Goal: Transaction & Acquisition: Book appointment/travel/reservation

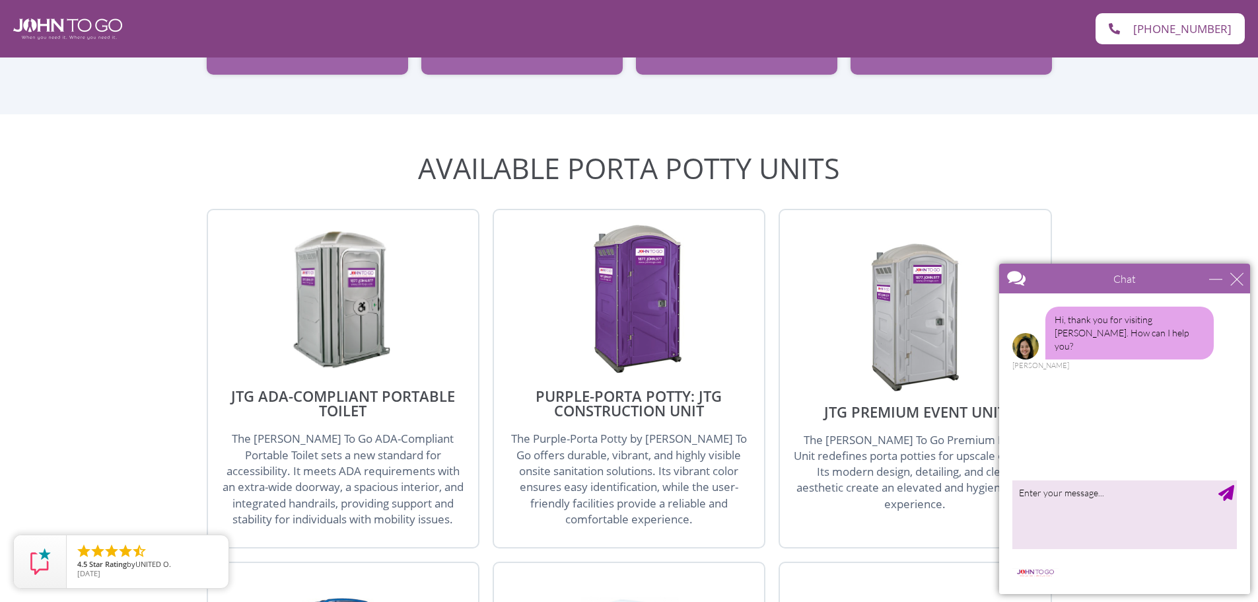
scroll to position [1717, 0]
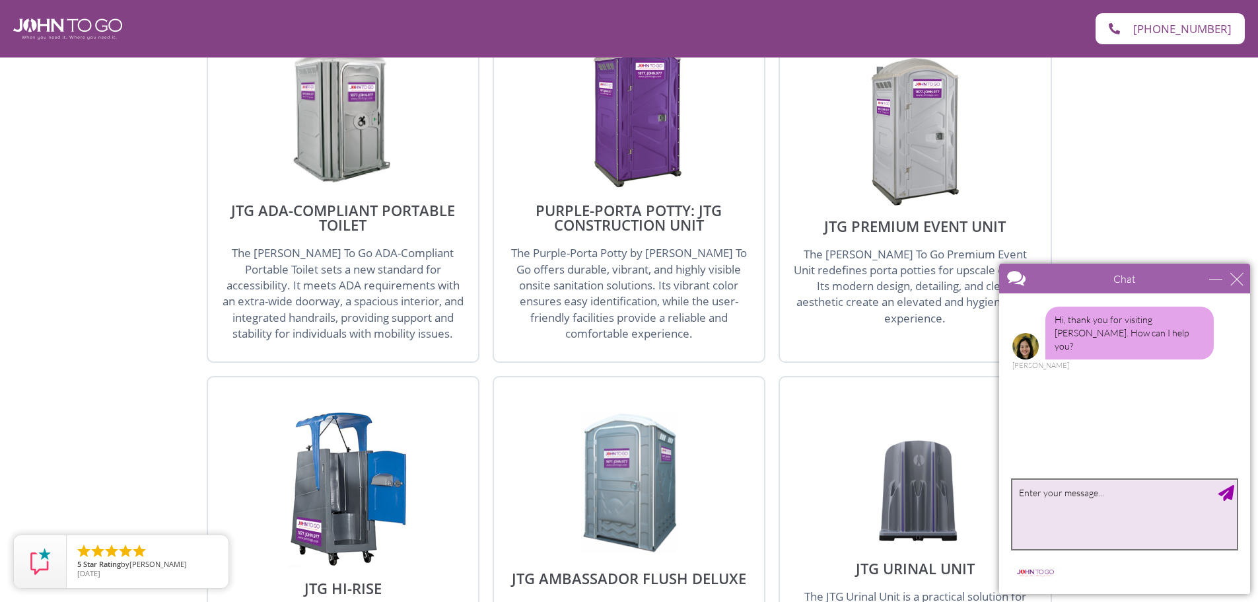
click at [1094, 499] on textarea "type your message" at bounding box center [1125, 514] width 225 height 69
type textarea "Hello! I am looking to rent just one porta potty for one day. Is that possible?"
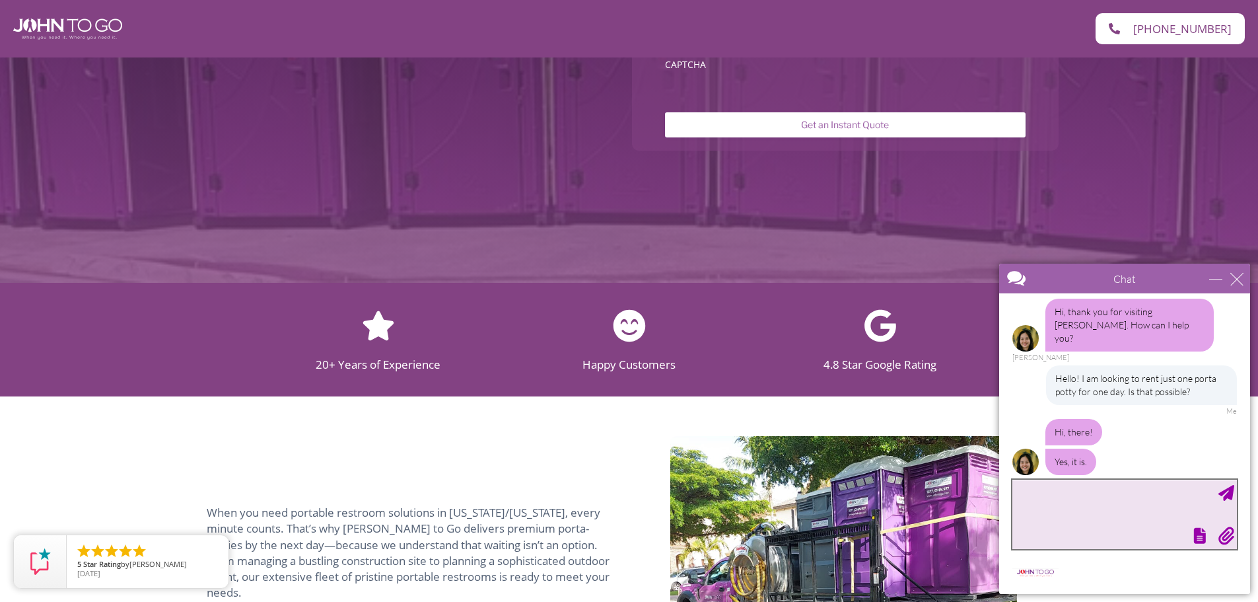
scroll to position [64, 0]
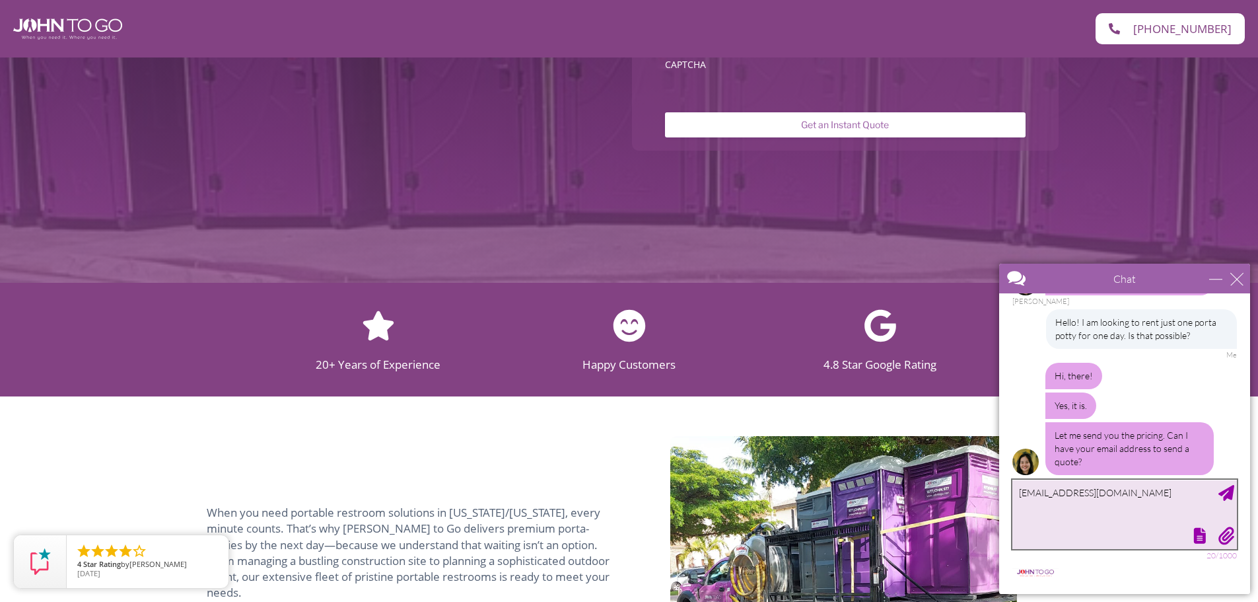
type textarea "[EMAIL_ADDRESS][DOMAIN_NAME]"
click at [1223, 497] on div "Send Message" at bounding box center [1227, 493] width 16 height 16
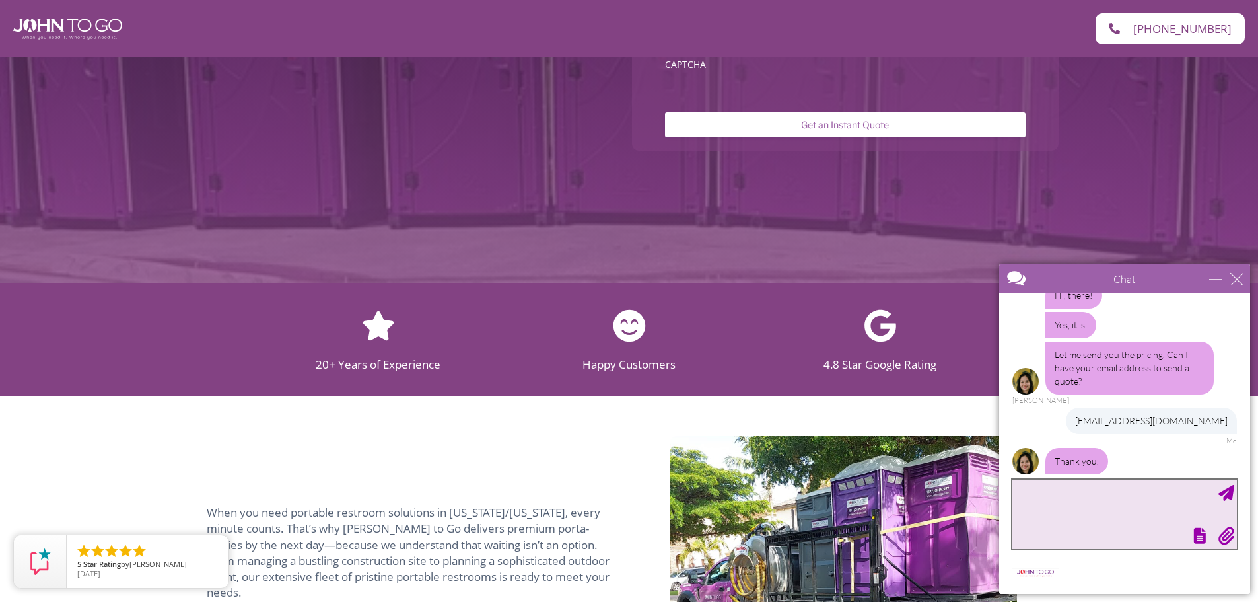
scroll to position [201, 0]
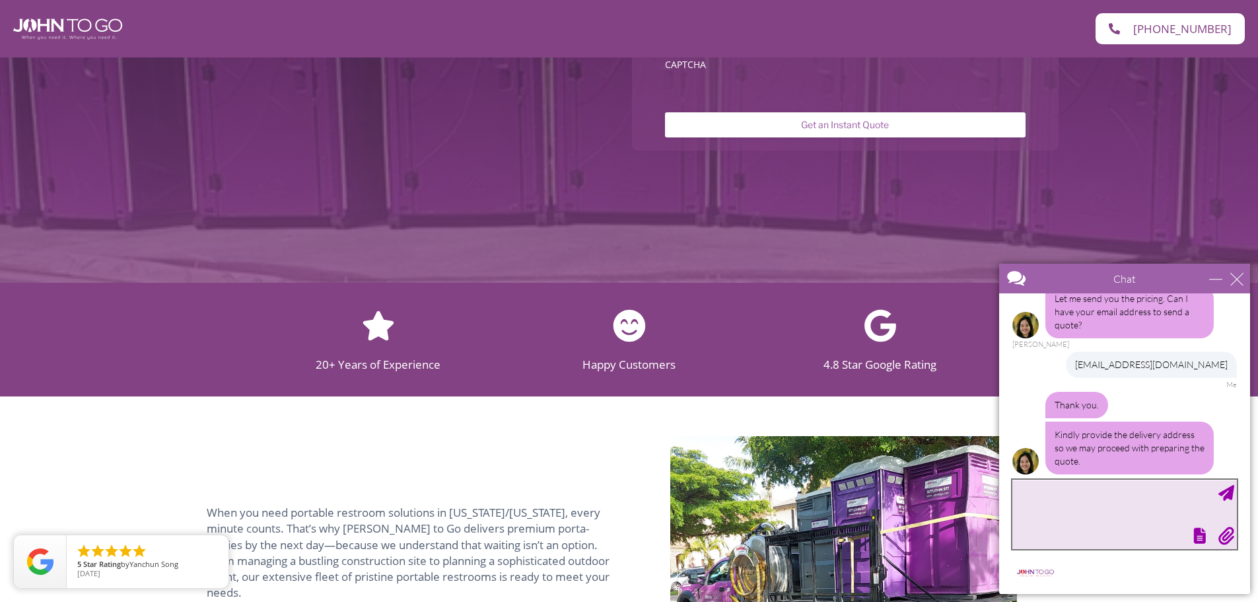
click at [1071, 486] on textarea "type your message" at bounding box center [1125, 514] width 225 height 69
type textarea "[STREET_ADDRESS][PERSON_NAME]"
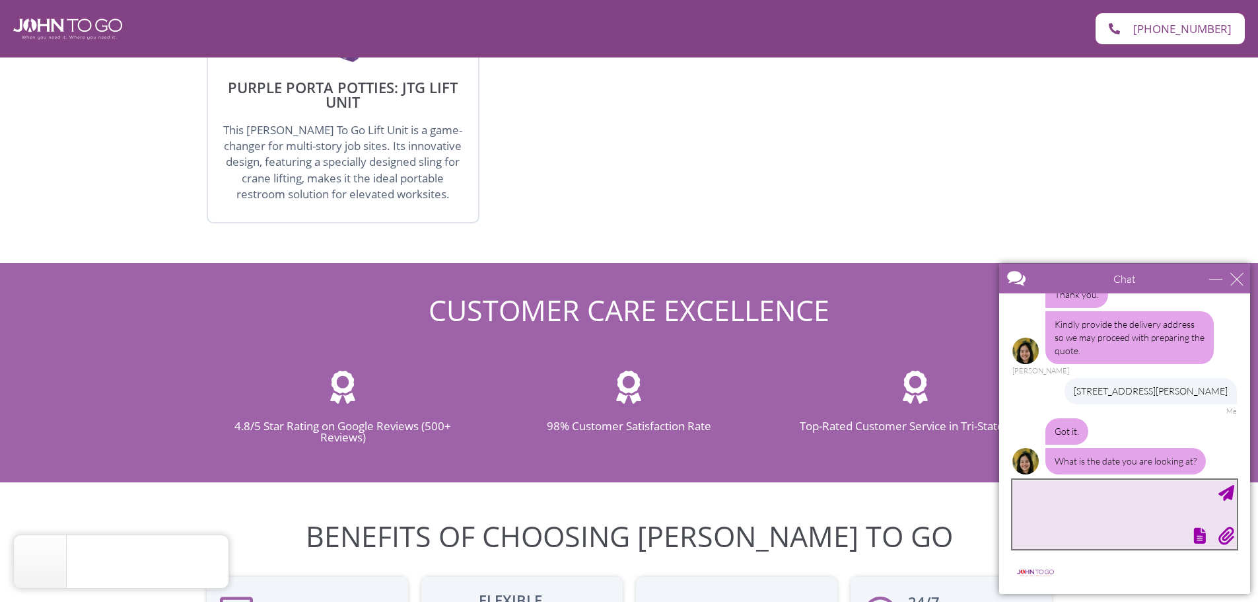
scroll to position [2546, 0]
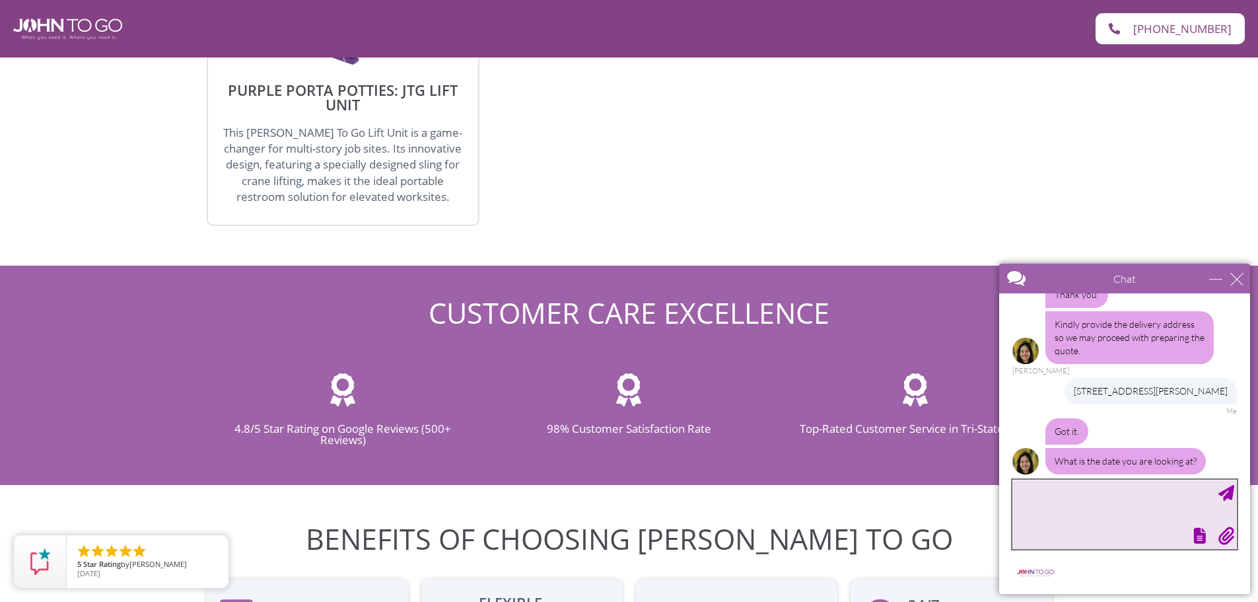
click at [1057, 495] on textarea "type your message" at bounding box center [1125, 514] width 225 height 69
type textarea "[DATE][DATE]"
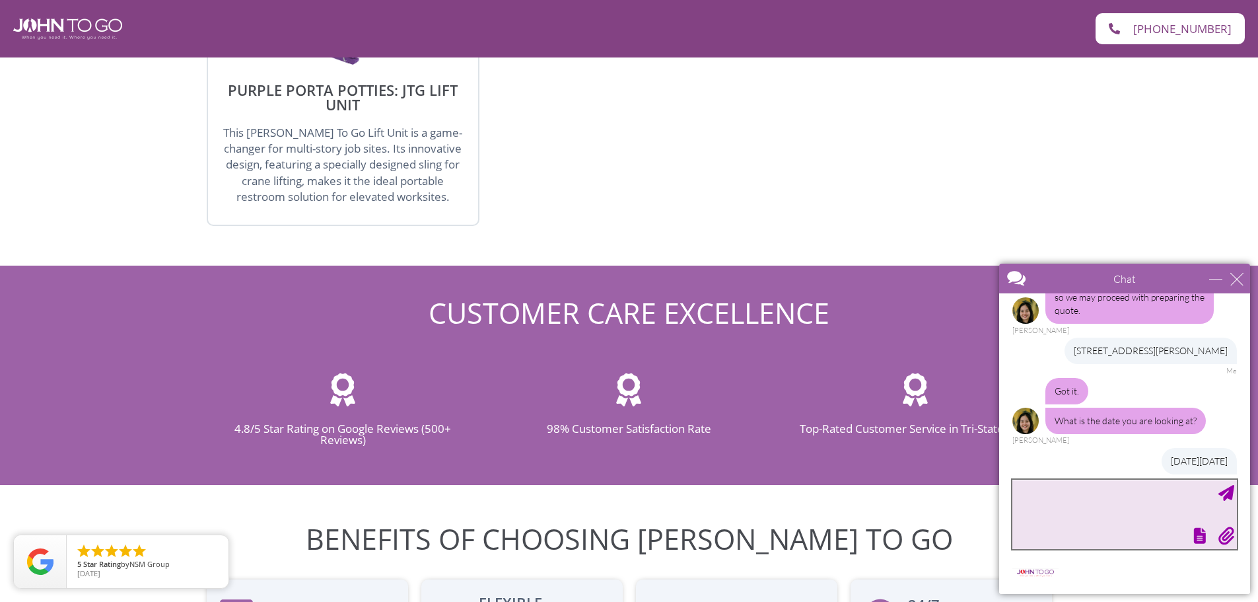
scroll to position [431, 0]
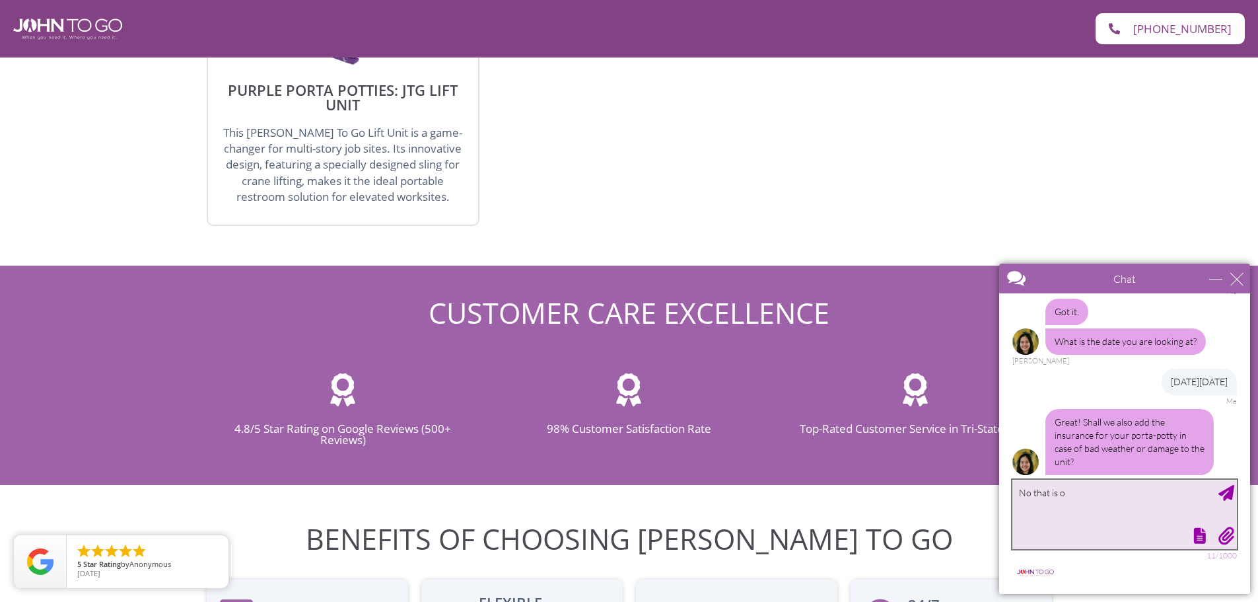
type textarea "No that is ok"
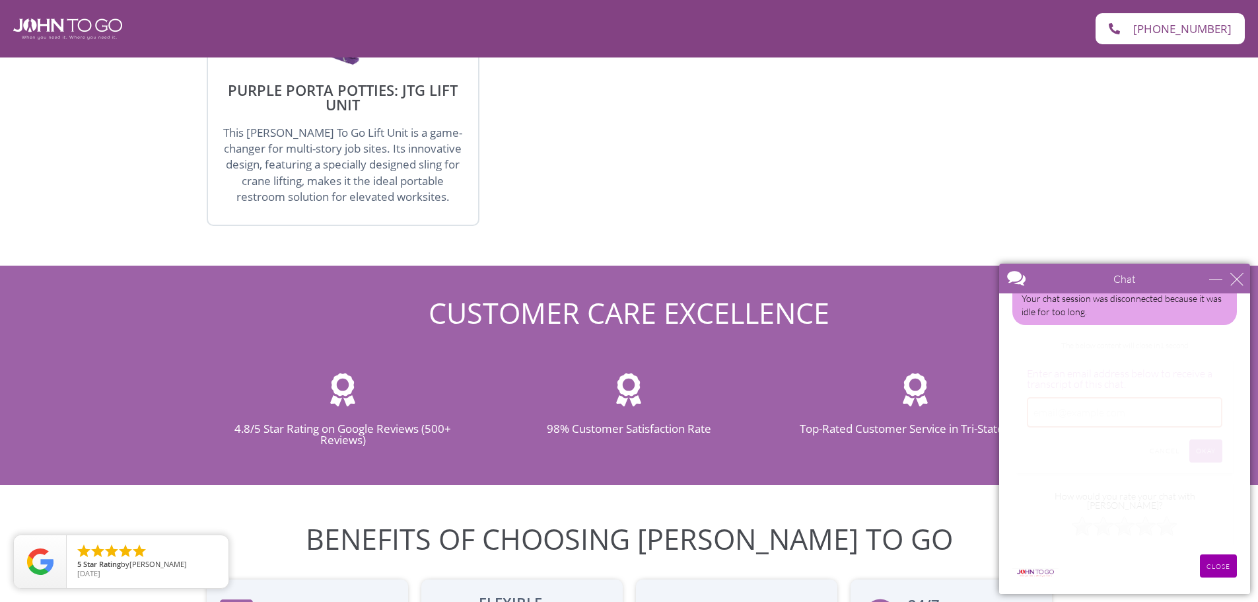
scroll to position [647, 0]
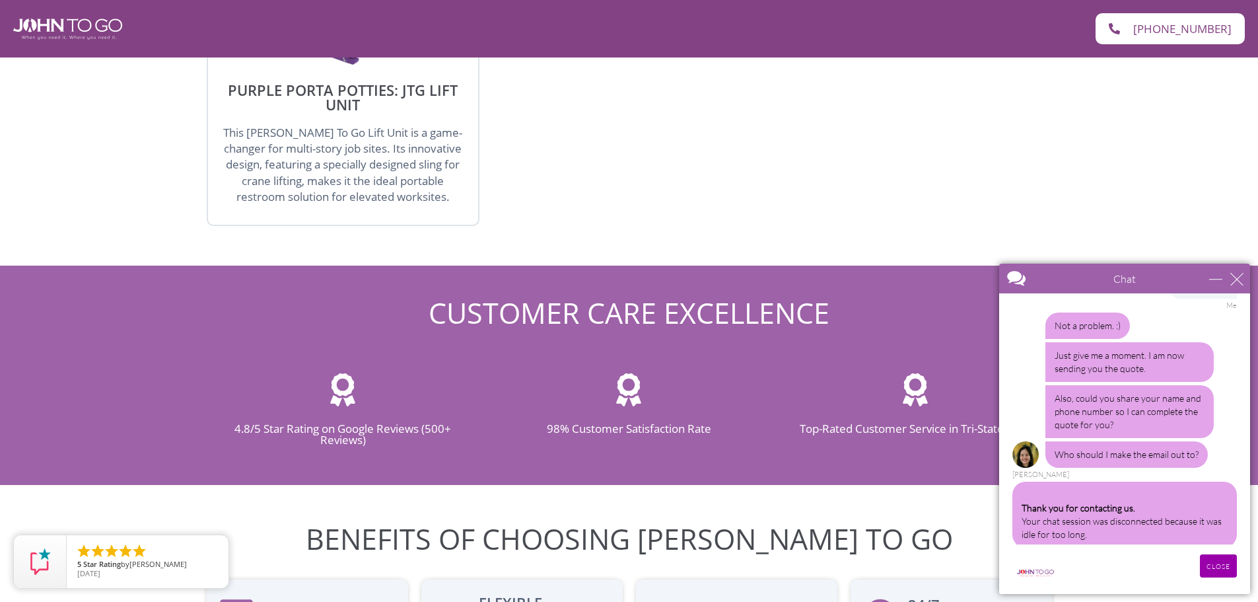
click at [1090, 538] on div "Thank you for contacting us. Your chat session was disconnected because it was …" at bounding box center [1125, 517] width 225 height 73
click at [1106, 513] on div "Thank you for contacting us. Your chat session was disconnected because it was …" at bounding box center [1125, 514] width 225 height 66
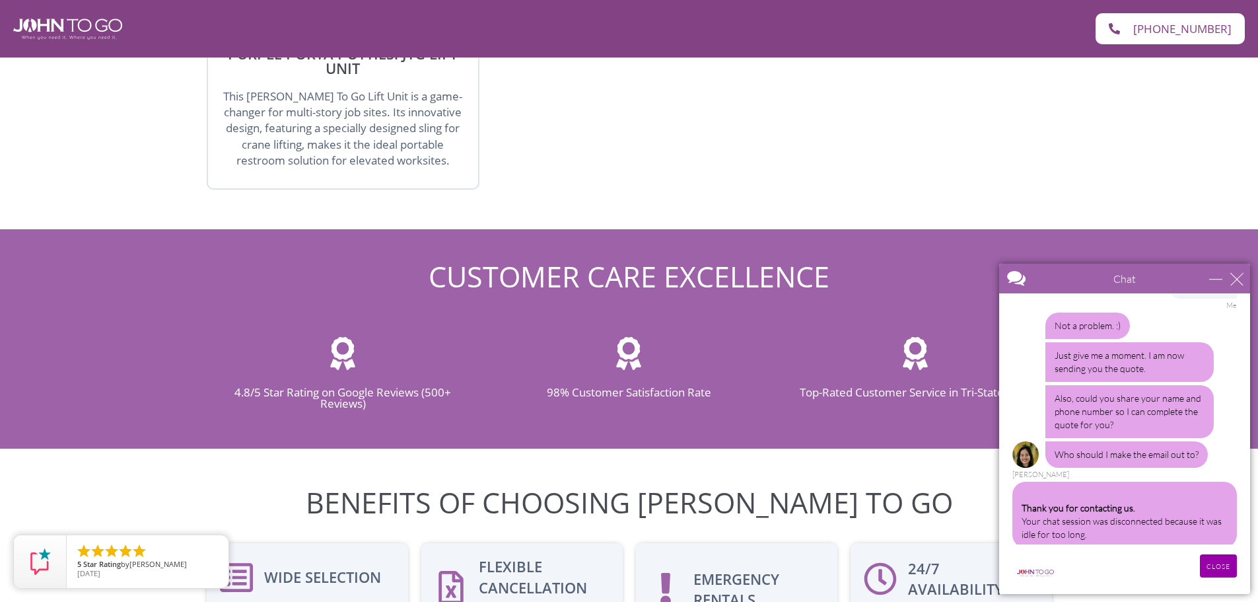
scroll to position [2612, 0]
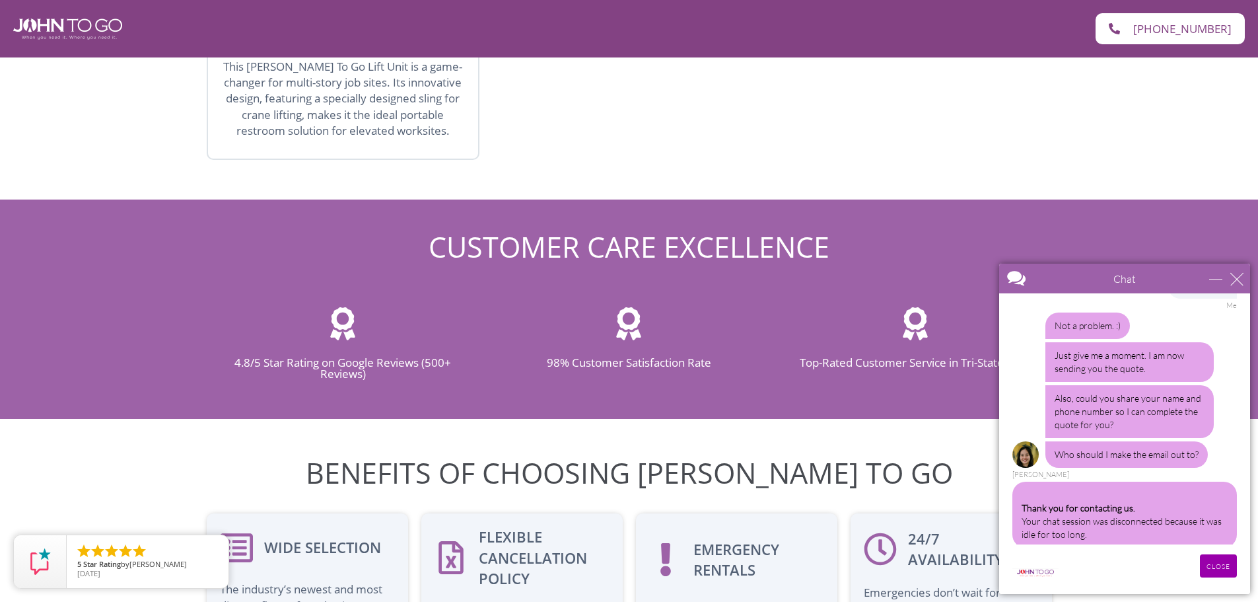
click at [1042, 578] on div "CLOSE RETURN TO CHAT CANCEL UPLOAD MESSAGE NOT FOUND: [EN][63]. MESSAGE NOT FOU…" at bounding box center [1124, 574] width 251 height 40
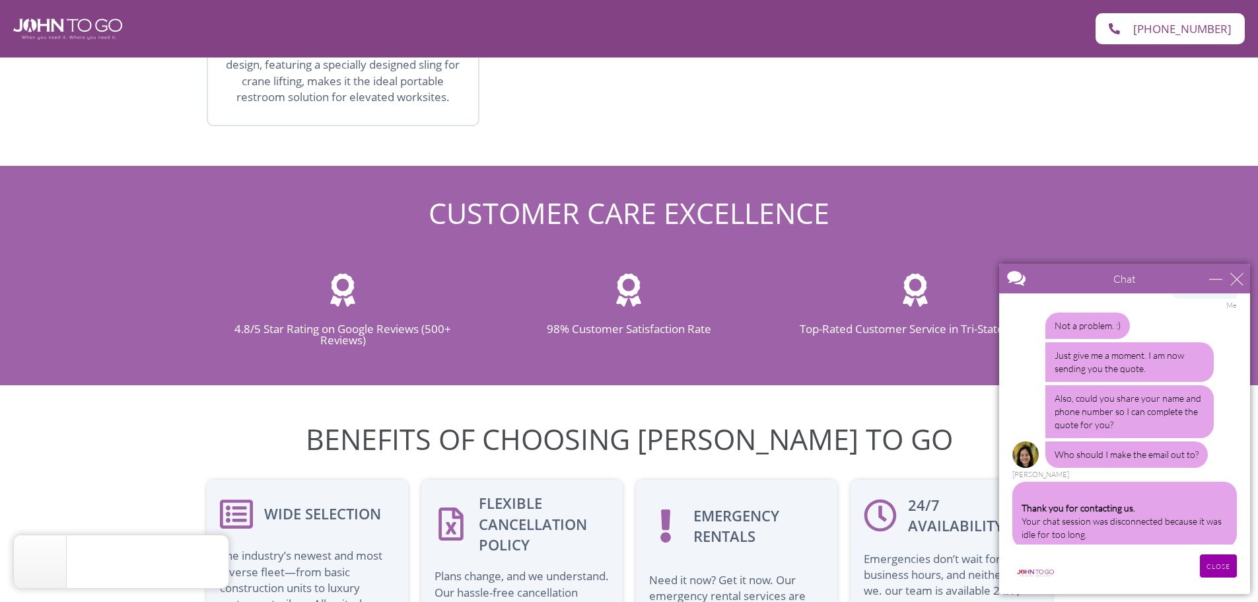
scroll to position [2678, 0]
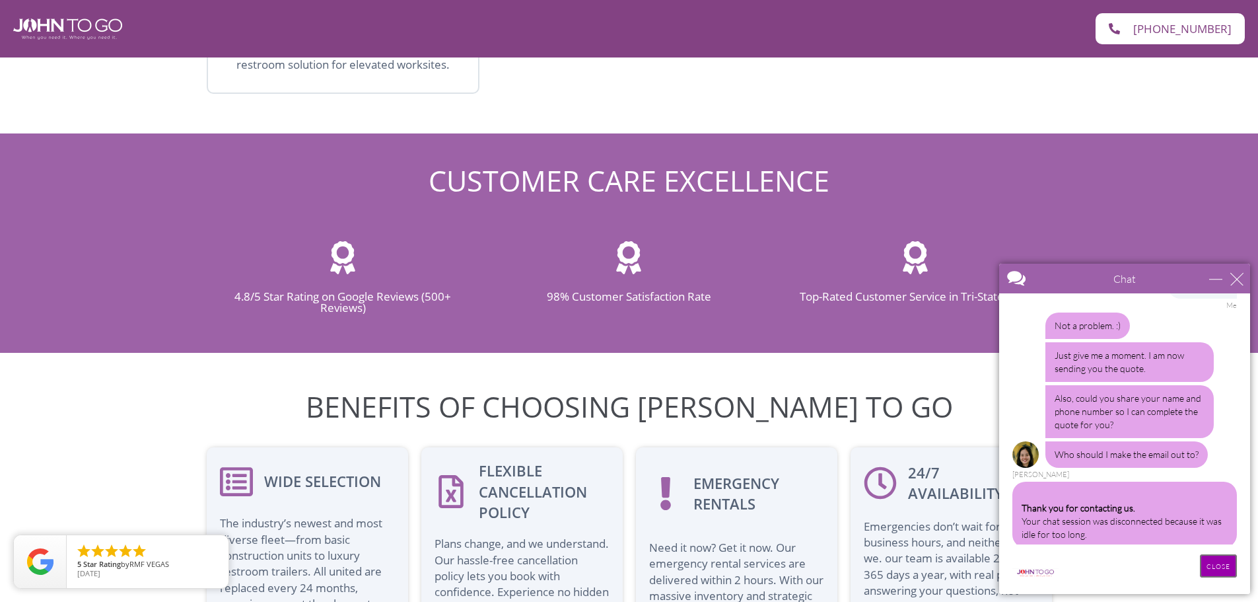
click at [1215, 563] on input "CLOSE" at bounding box center [1218, 565] width 37 height 23
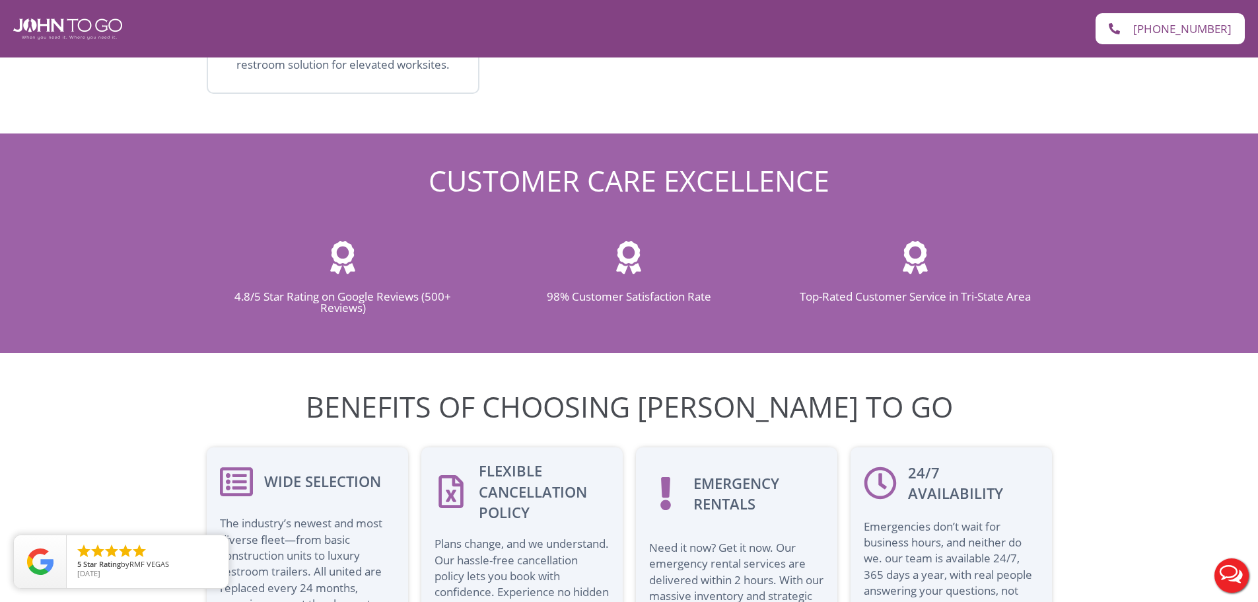
scroll to position [0, 0]
click at [1216, 566] on button "Live Chat" at bounding box center [1231, 575] width 53 height 53
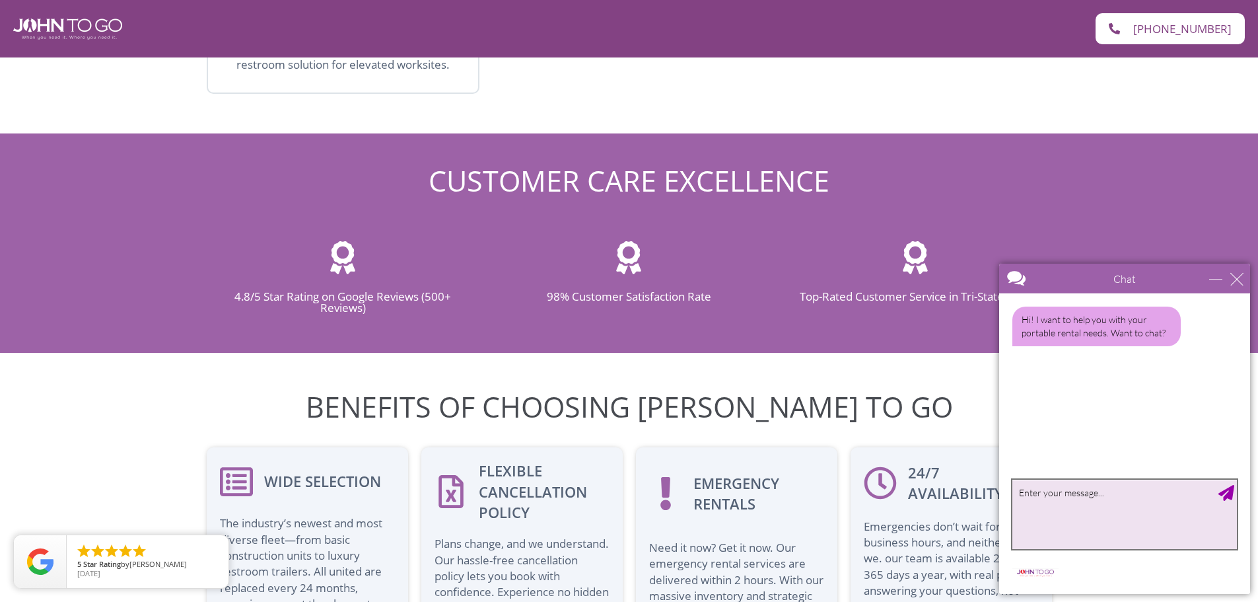
click at [1058, 505] on textarea "type your message" at bounding box center [1125, 514] width 225 height 69
click at [1104, 493] on textarea "Hi, I receive the quote. Thank you! Can you just confirm what the delivery and …" at bounding box center [1125, 514] width 225 height 69
paste textarea "[JTG-252798]"
click at [1105, 497] on textarea "Hi, I receive the quote[JTG-252798] . Thank you! Can you just confirm what the …" at bounding box center [1125, 514] width 225 height 69
type textarea "Hi, I receive the quote [JTG-252798] . Thank you! Can you just confirm what the…"
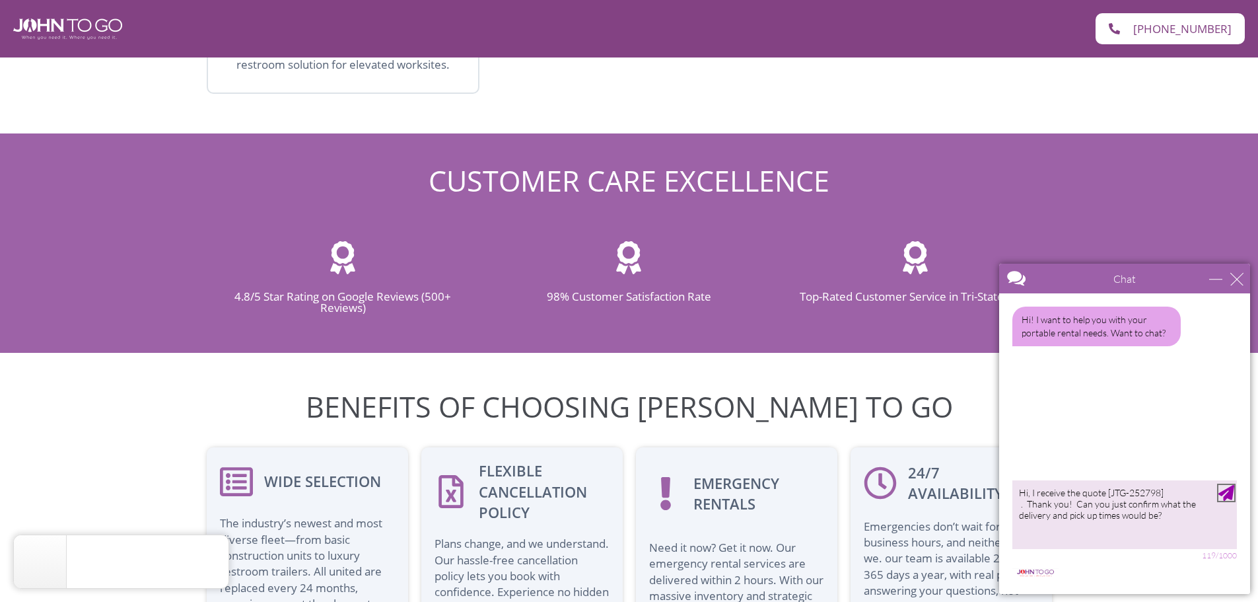
click at [1222, 491] on div "Send Message" at bounding box center [1227, 493] width 16 height 16
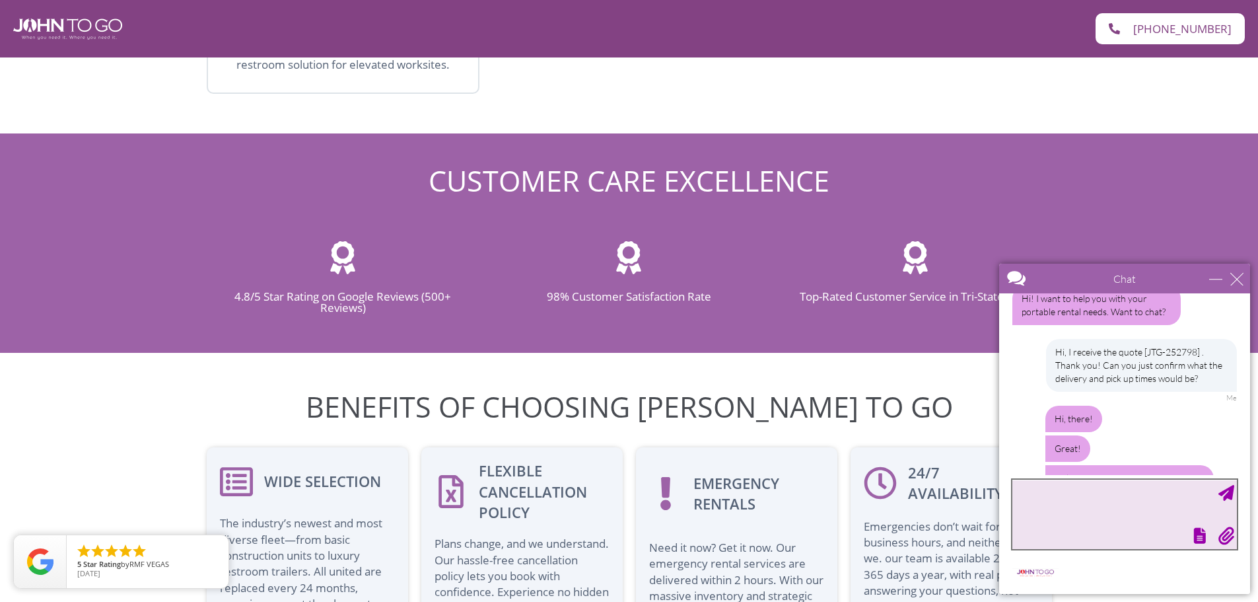
scroll to position [64, 0]
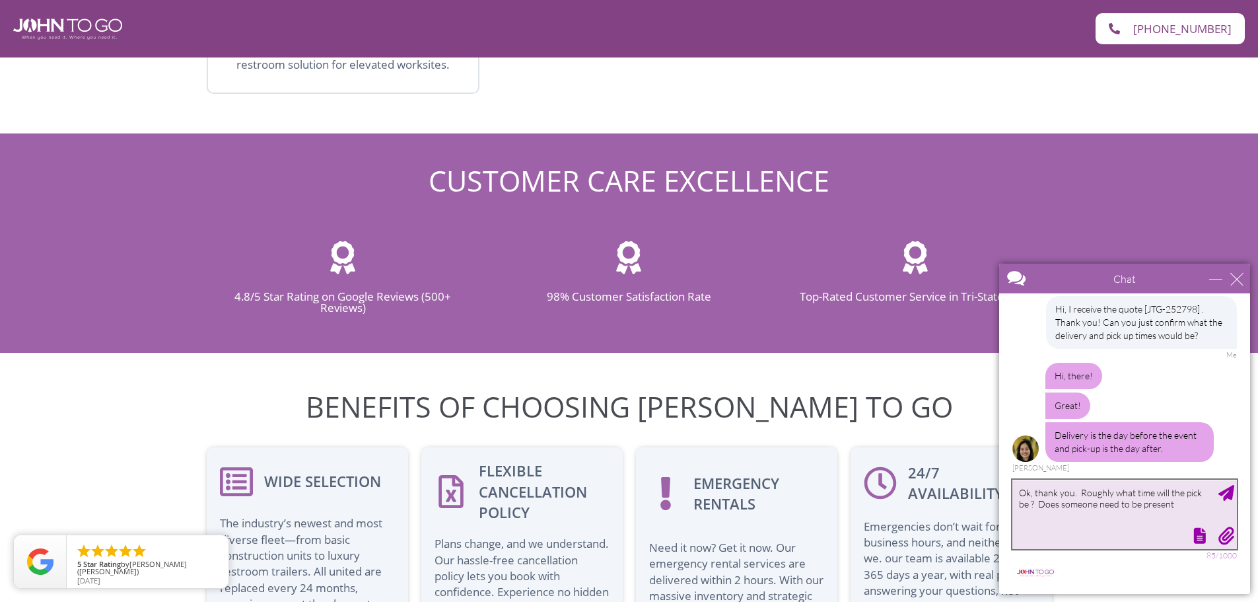
type textarea "Ok, thank you. Roughly what time will the pick be ? Does someone need to be pre…"
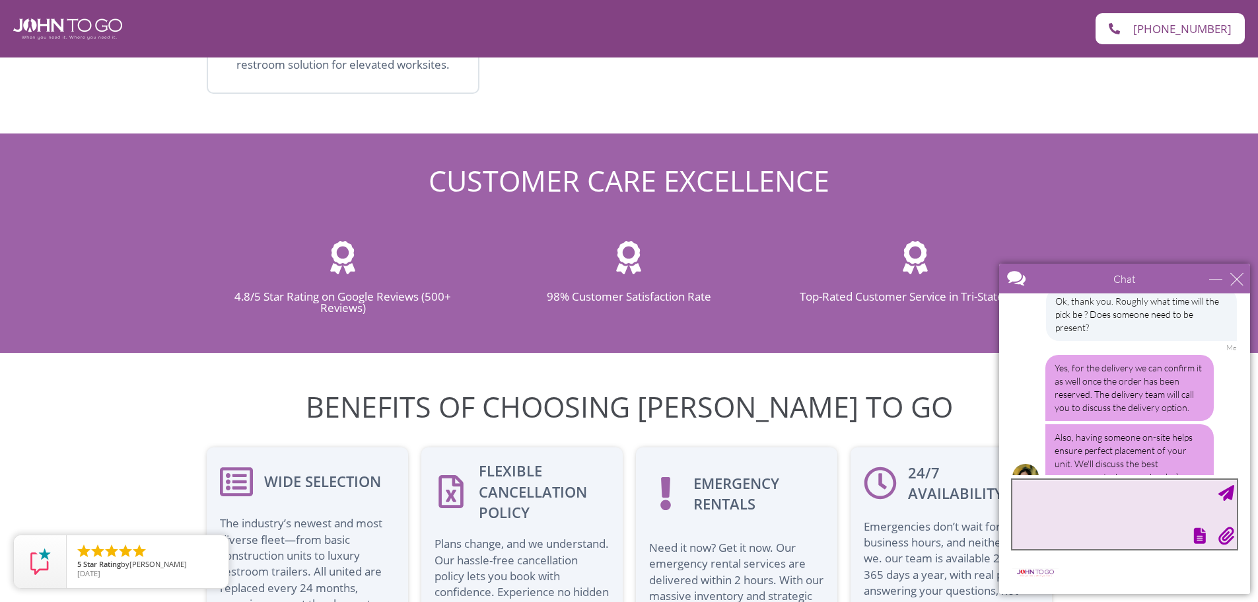
scroll to position [280, 0]
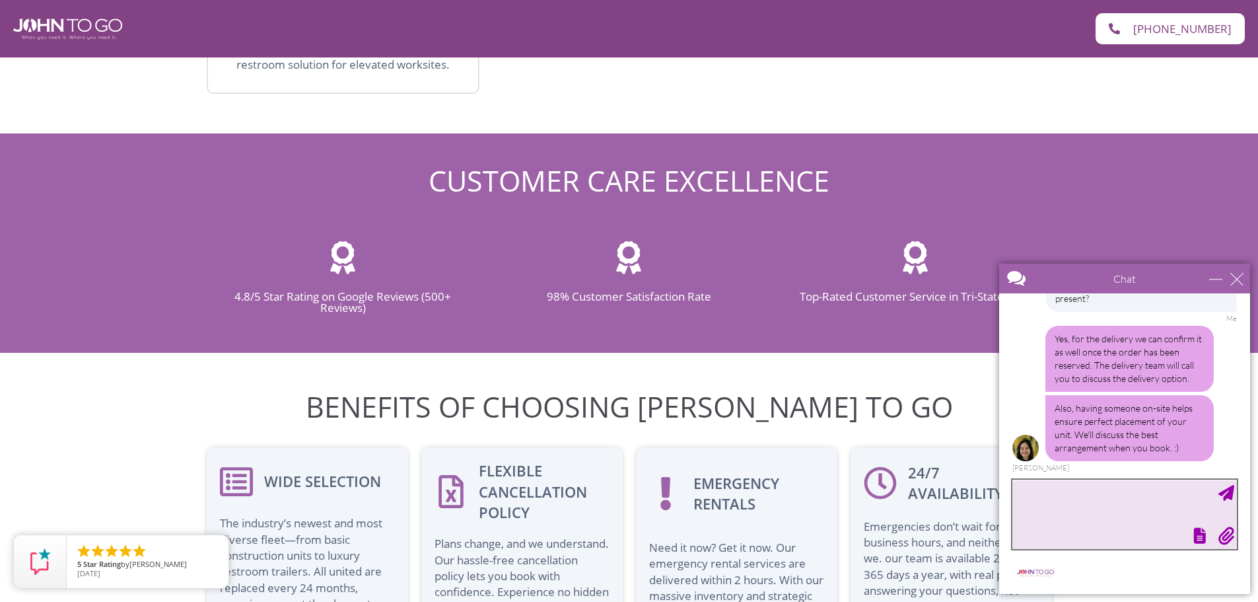
click at [1048, 493] on textarea "type your message" at bounding box center [1125, 514] width 225 height 69
type textarea "ok, thank you!"
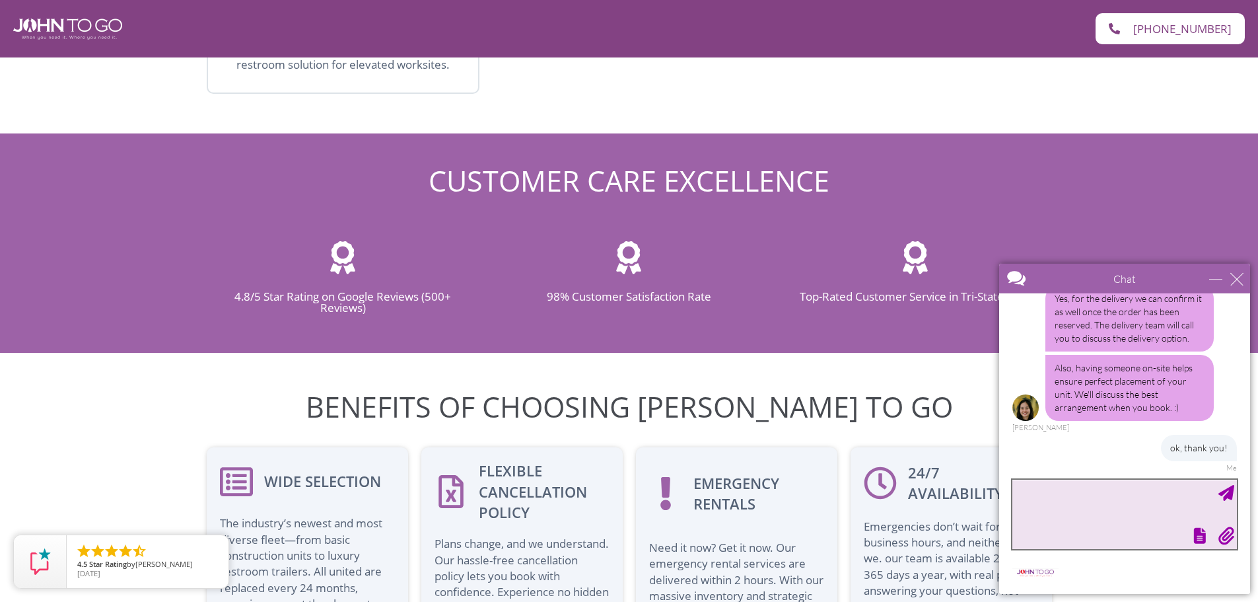
scroll to position [361, 0]
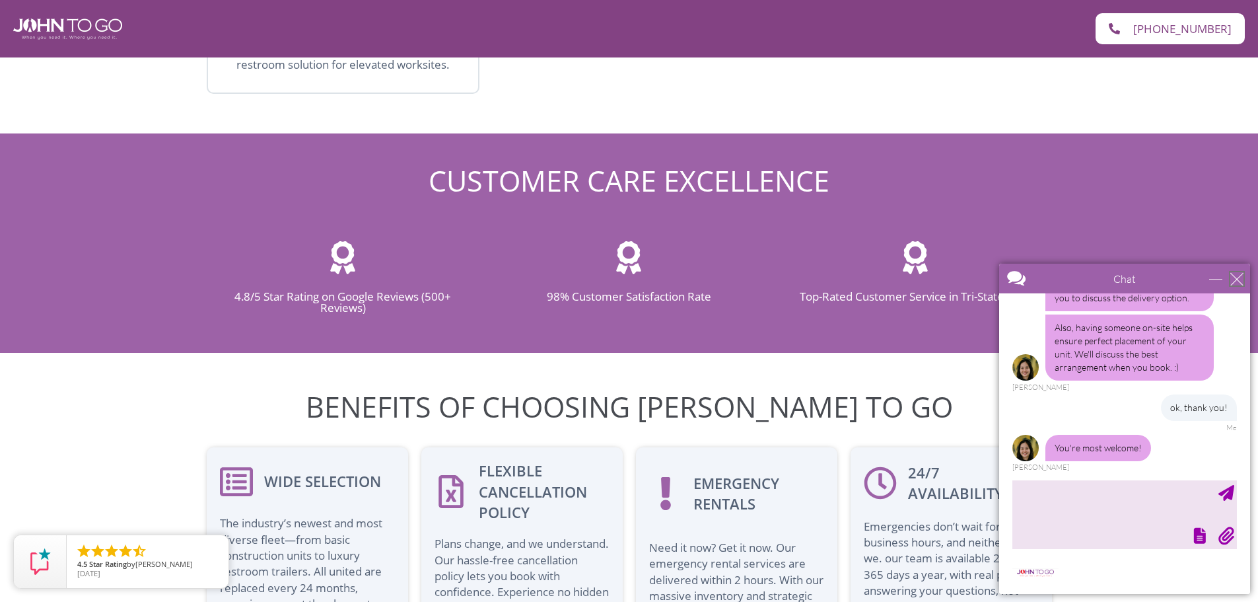
click at [1231, 277] on div "close" at bounding box center [1236, 278] width 13 height 13
type input "Continue Chat"
type input "End Chat"
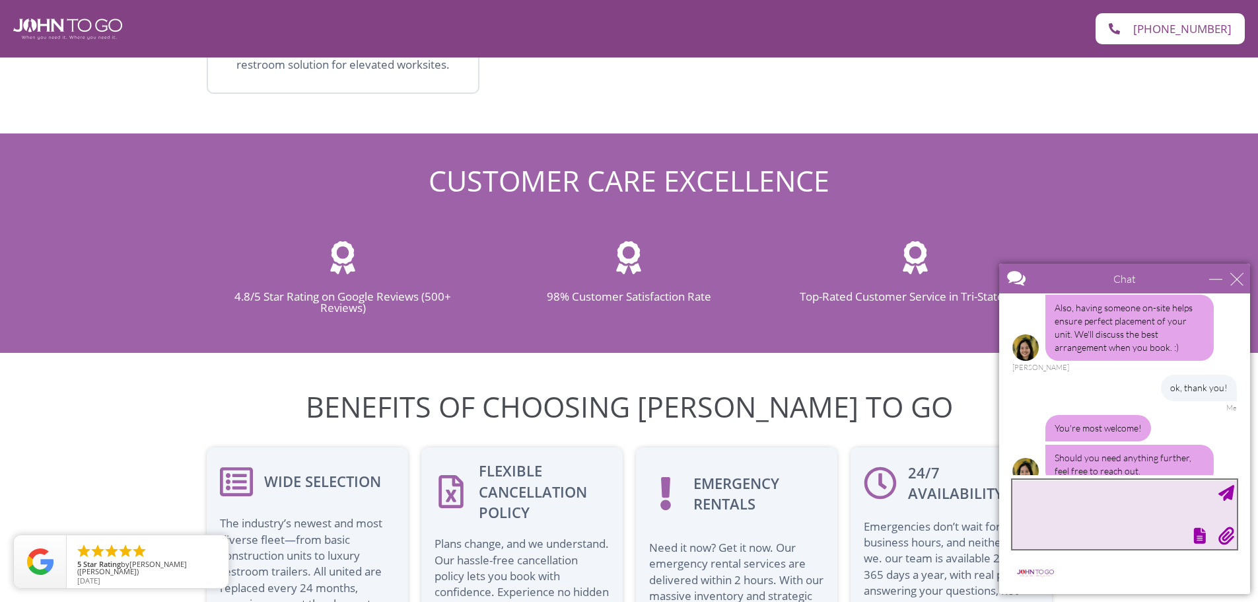
scroll to position [404, 0]
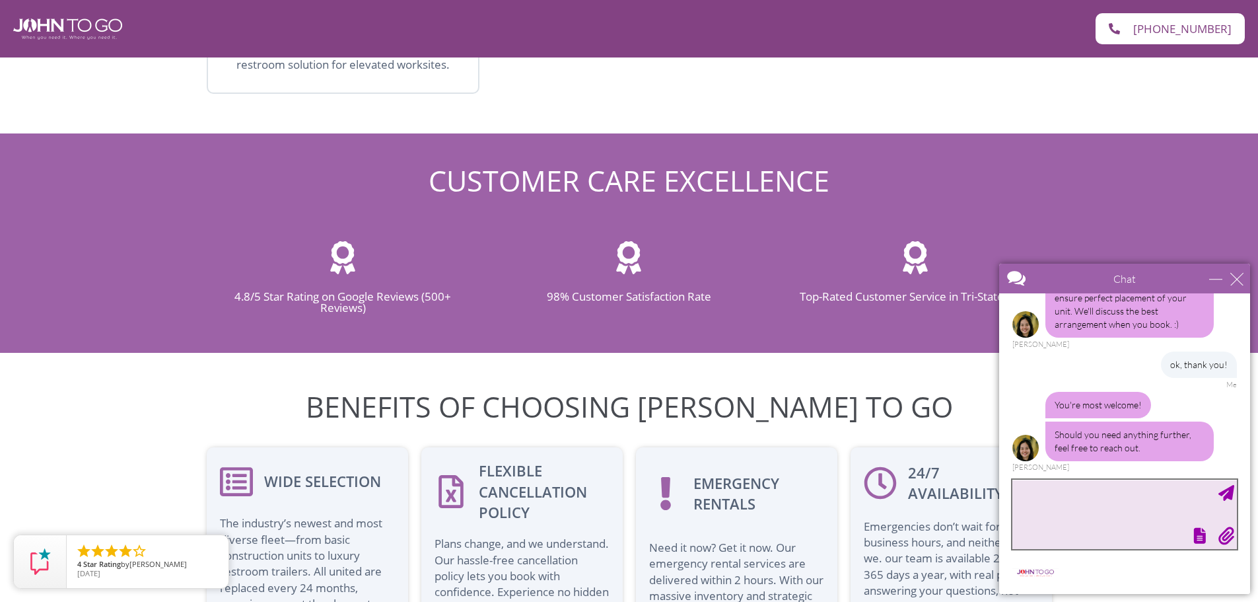
click at [1071, 489] on textarea "type your message" at bounding box center [1125, 514] width 225 height 69
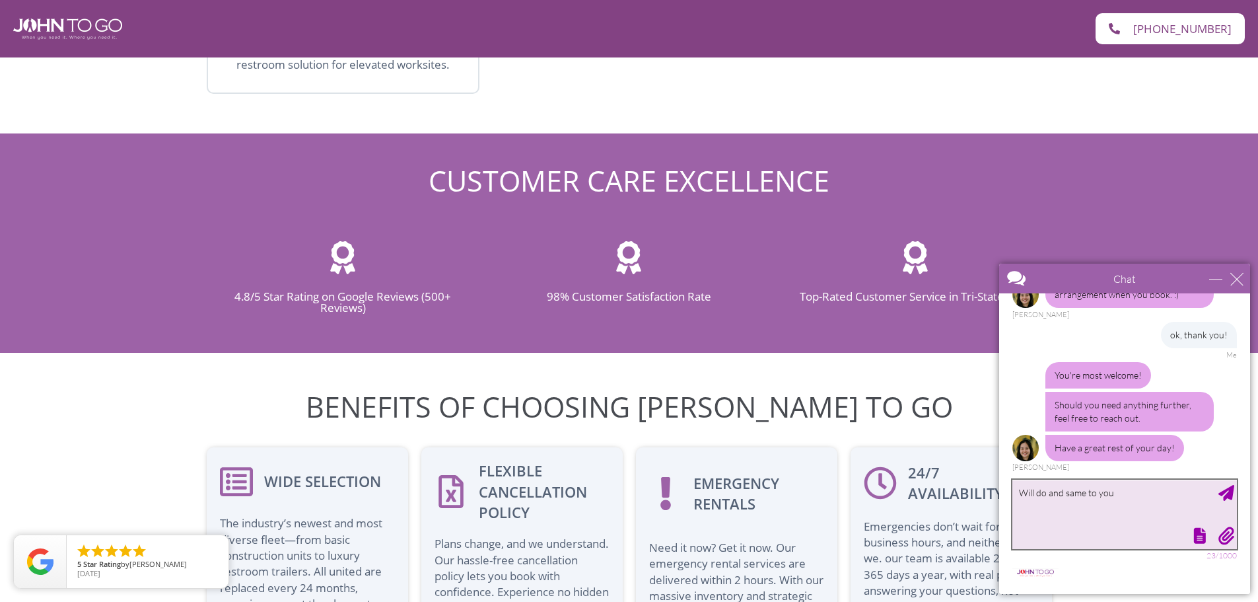
type textarea "Will do and same to you!"
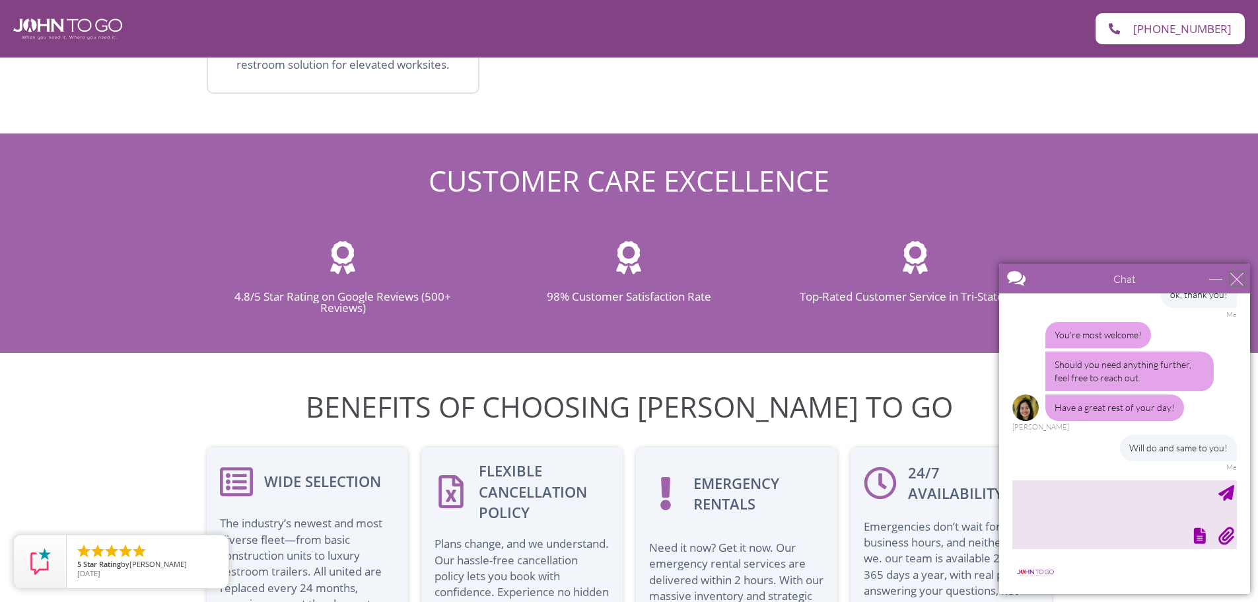
click at [1234, 276] on div "close" at bounding box center [1236, 278] width 13 height 13
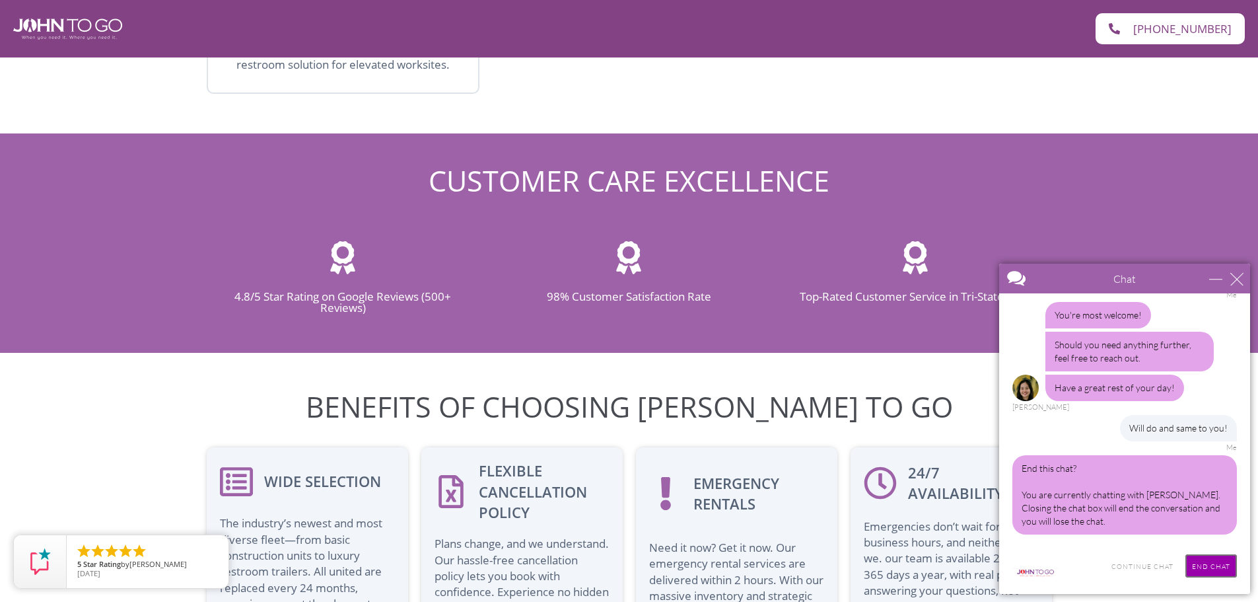
click at [1217, 561] on input "End Chat" at bounding box center [1212, 565] width 52 height 23
